Goal: Task Accomplishment & Management: Use online tool/utility

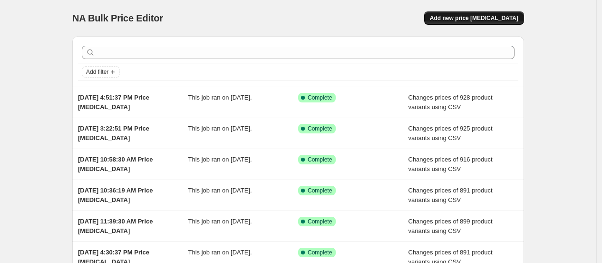
click at [478, 11] on button "Add new price [MEDICAL_DATA]" at bounding box center [474, 17] width 100 height 13
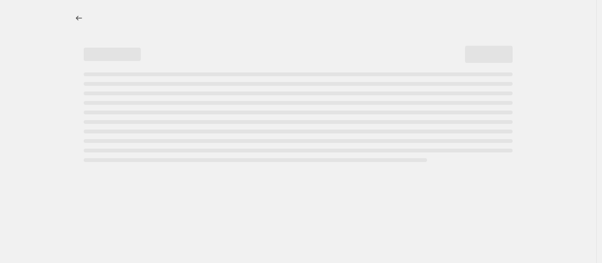
select select "percentage"
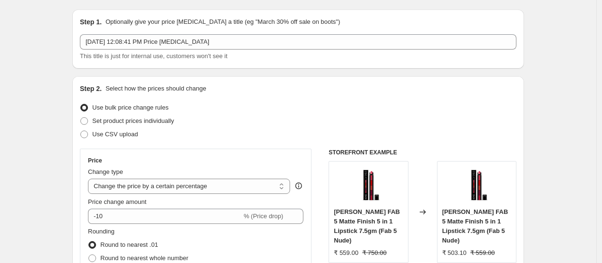
scroll to position [53, 0]
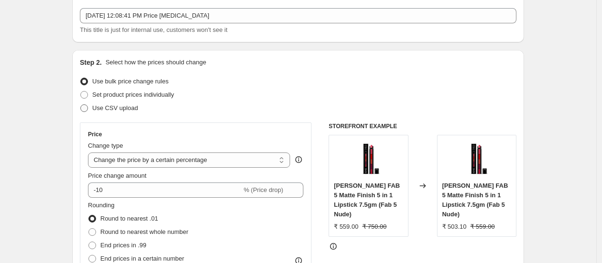
click at [111, 107] on span "Use CSV upload" at bounding box center [115, 107] width 46 height 7
click at [81, 105] on input "Use CSV upload" at bounding box center [80, 104] width 0 height 0
radio input "true"
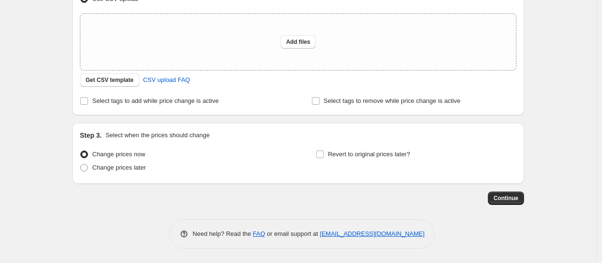
scroll to position [56, 0]
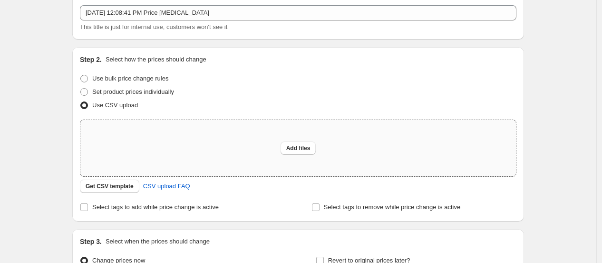
click at [276, 146] on div "Add files" at bounding box center [298, 148] width 436 height 56
type input "C:\fakepath\30augprice.csv"
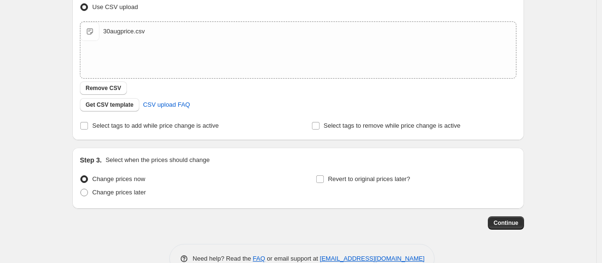
scroll to position [178, 0]
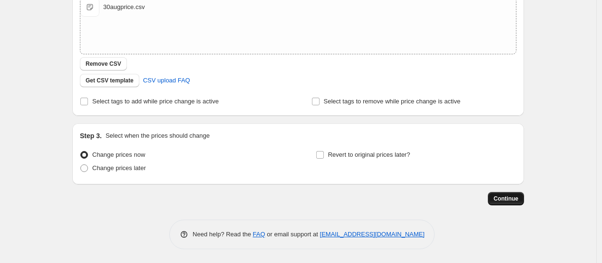
click at [505, 195] on span "Continue" at bounding box center [506, 199] width 25 height 8
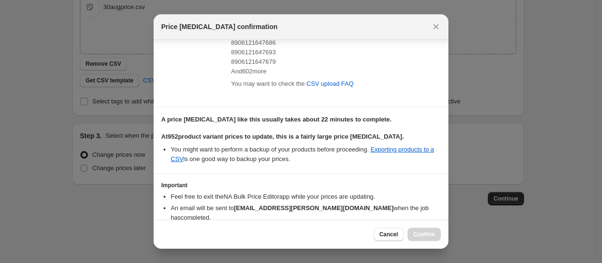
scroll to position [265, 0]
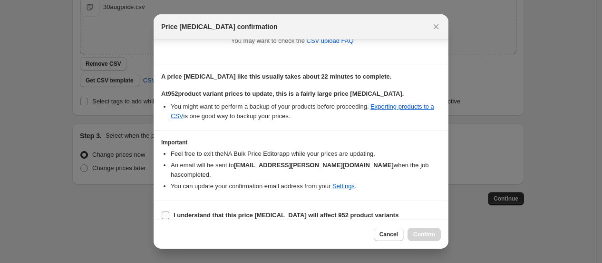
click at [230, 211] on b "I understand that this price [MEDICAL_DATA] will affect 952 product variants" at bounding box center [286, 214] width 225 height 7
click at [169, 211] on input "I understand that this price [MEDICAL_DATA] will affect 952 product variants" at bounding box center [166, 215] width 8 height 8
checkbox input "true"
click at [426, 234] on span "Confirm" at bounding box center [424, 234] width 22 height 8
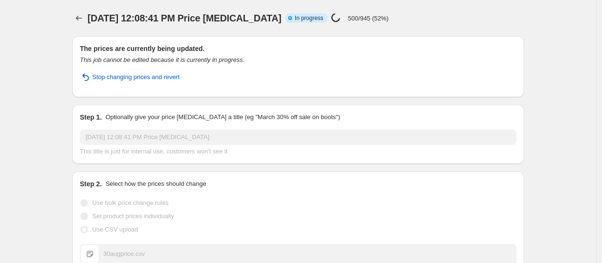
click at [254, 67] on div "The prices are currently being updated. This job cannot be edited because it is…" at bounding box center [298, 67] width 437 height 46
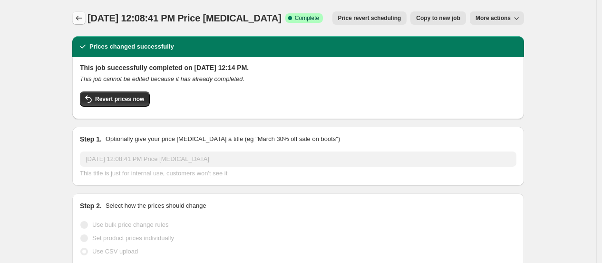
click at [79, 19] on icon "Price change jobs" at bounding box center [79, 18] width 6 height 5
